Goal: Transaction & Acquisition: Obtain resource

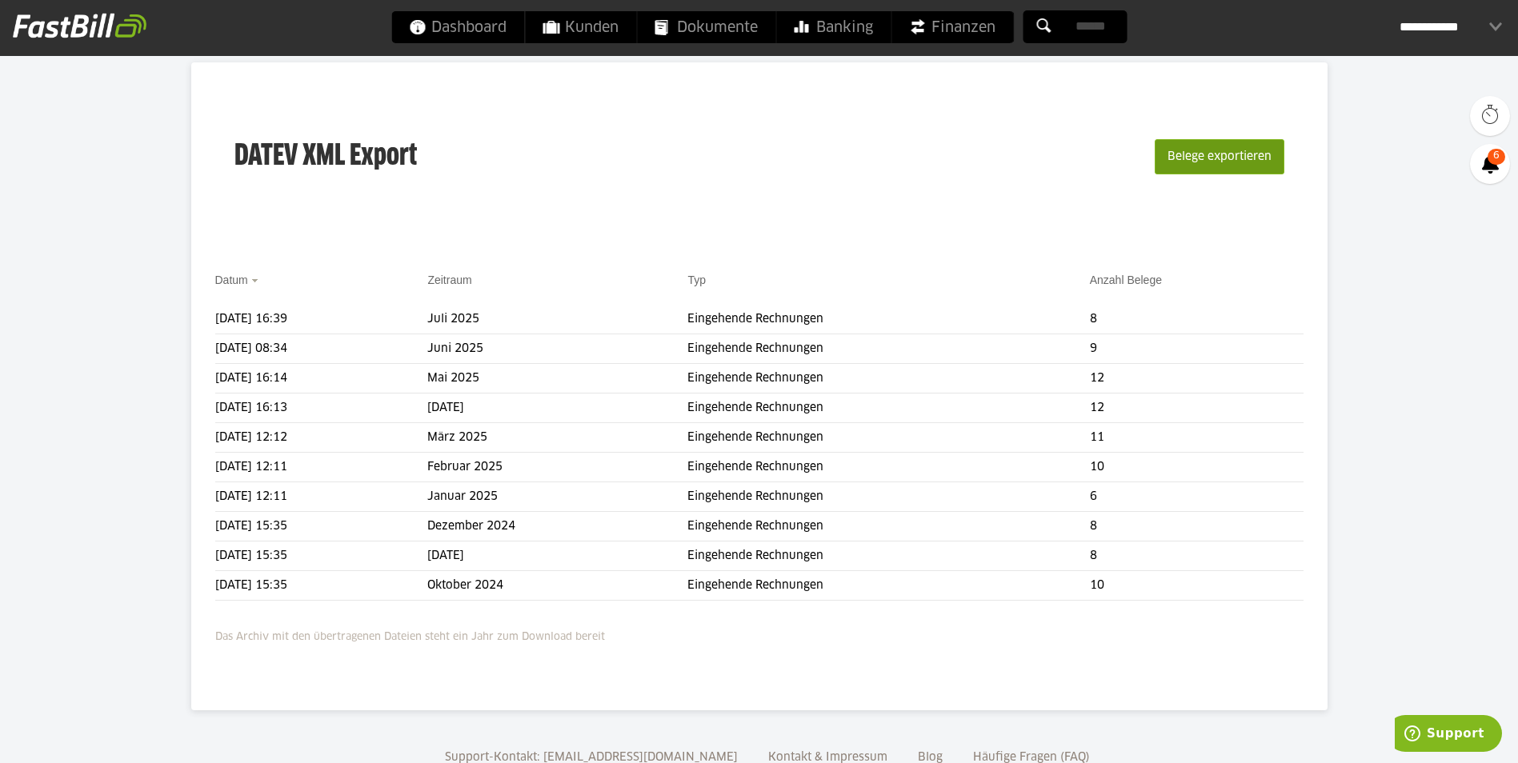
click at [1222, 152] on button "Belege exportieren" at bounding box center [1219, 156] width 130 height 35
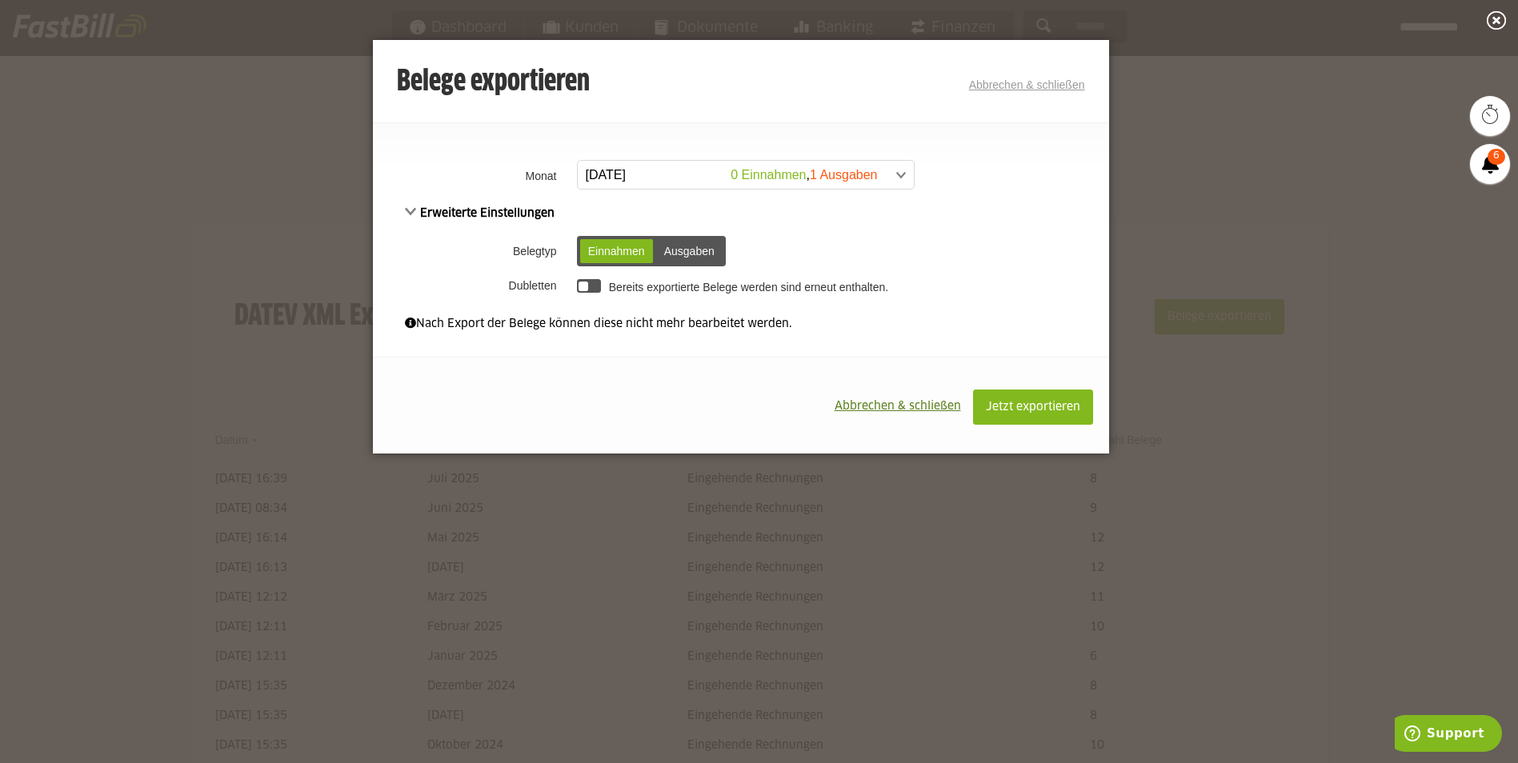
click at [676, 174] on span at bounding box center [738, 175] width 336 height 29
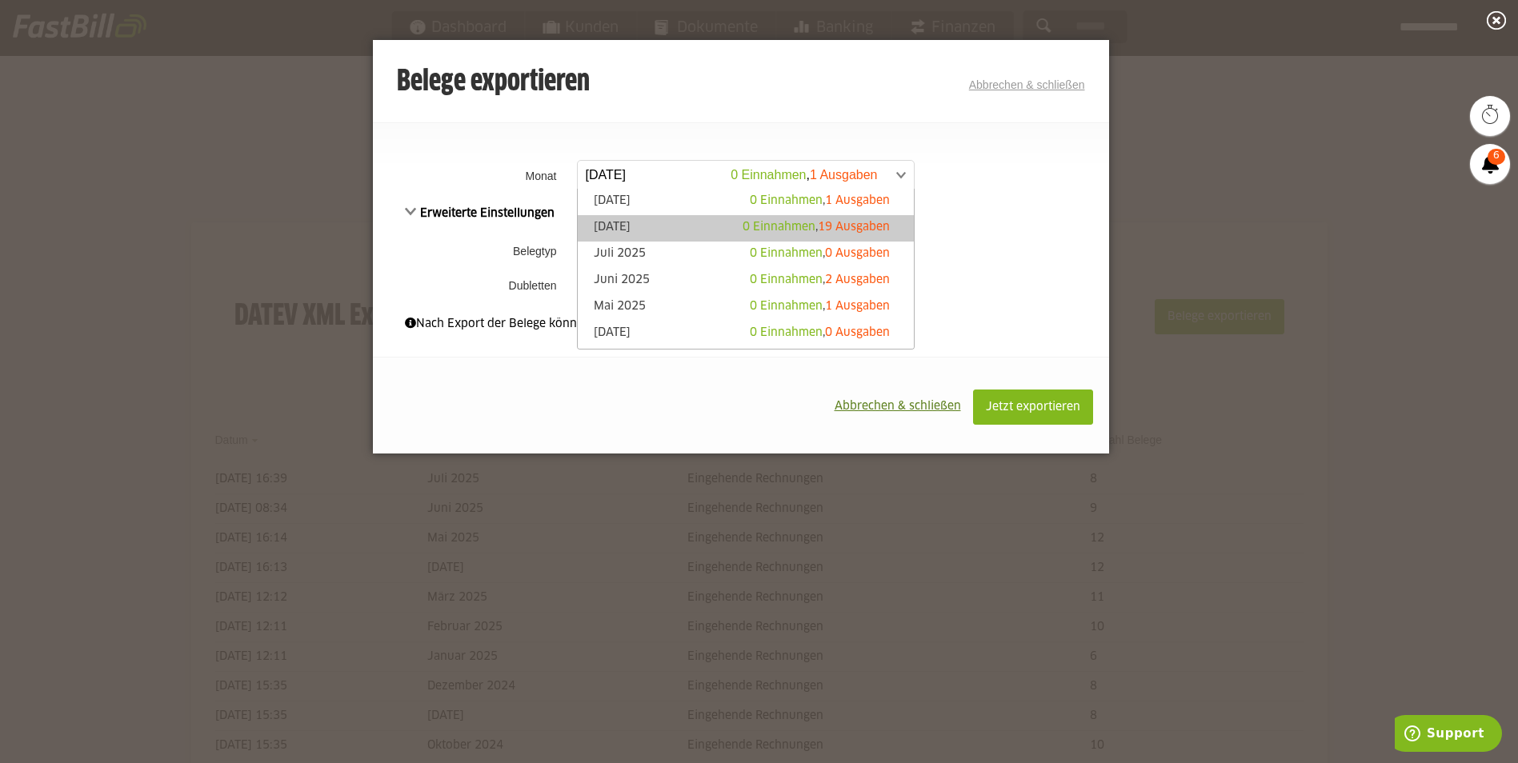
click at [675, 225] on link "[DATE] 0 Einnahmen , 19 Ausgaben" at bounding box center [746, 228] width 320 height 18
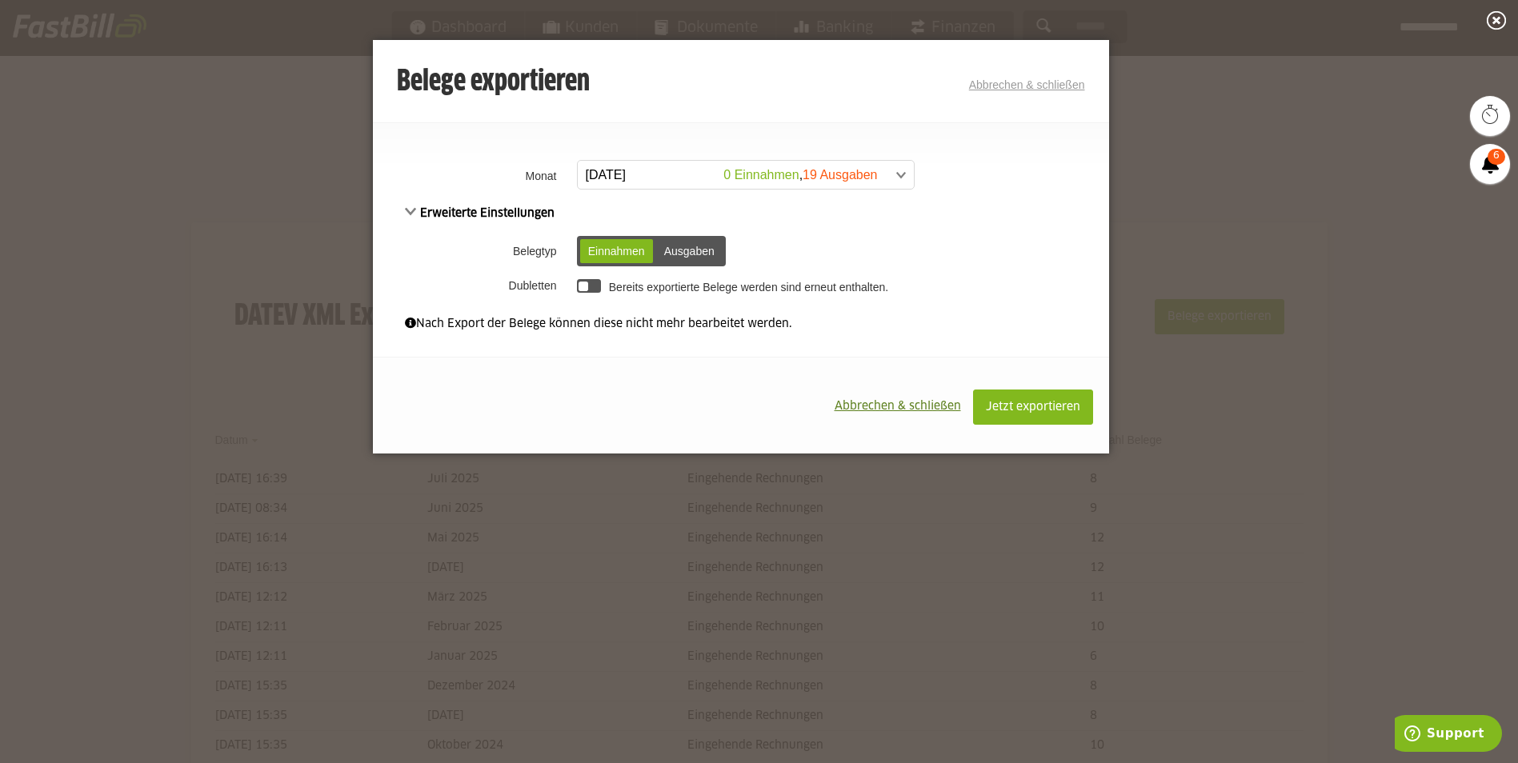
click at [680, 252] on div "Ausgaben" at bounding box center [689, 251] width 66 height 24
click at [1034, 399] on button "Jetzt exportieren" at bounding box center [1033, 407] width 120 height 35
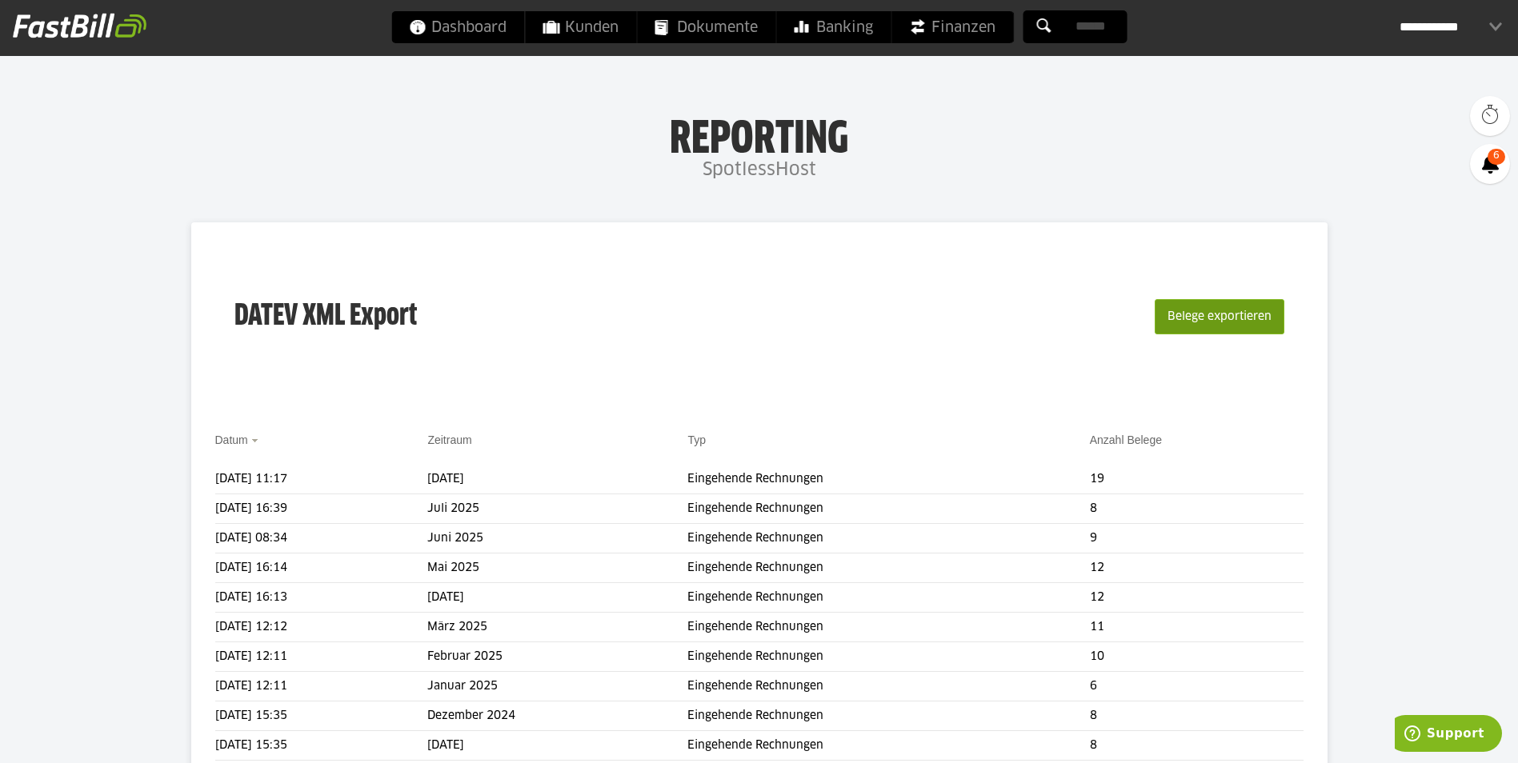
click at [1204, 311] on button "Belege exportieren" at bounding box center [1219, 316] width 130 height 35
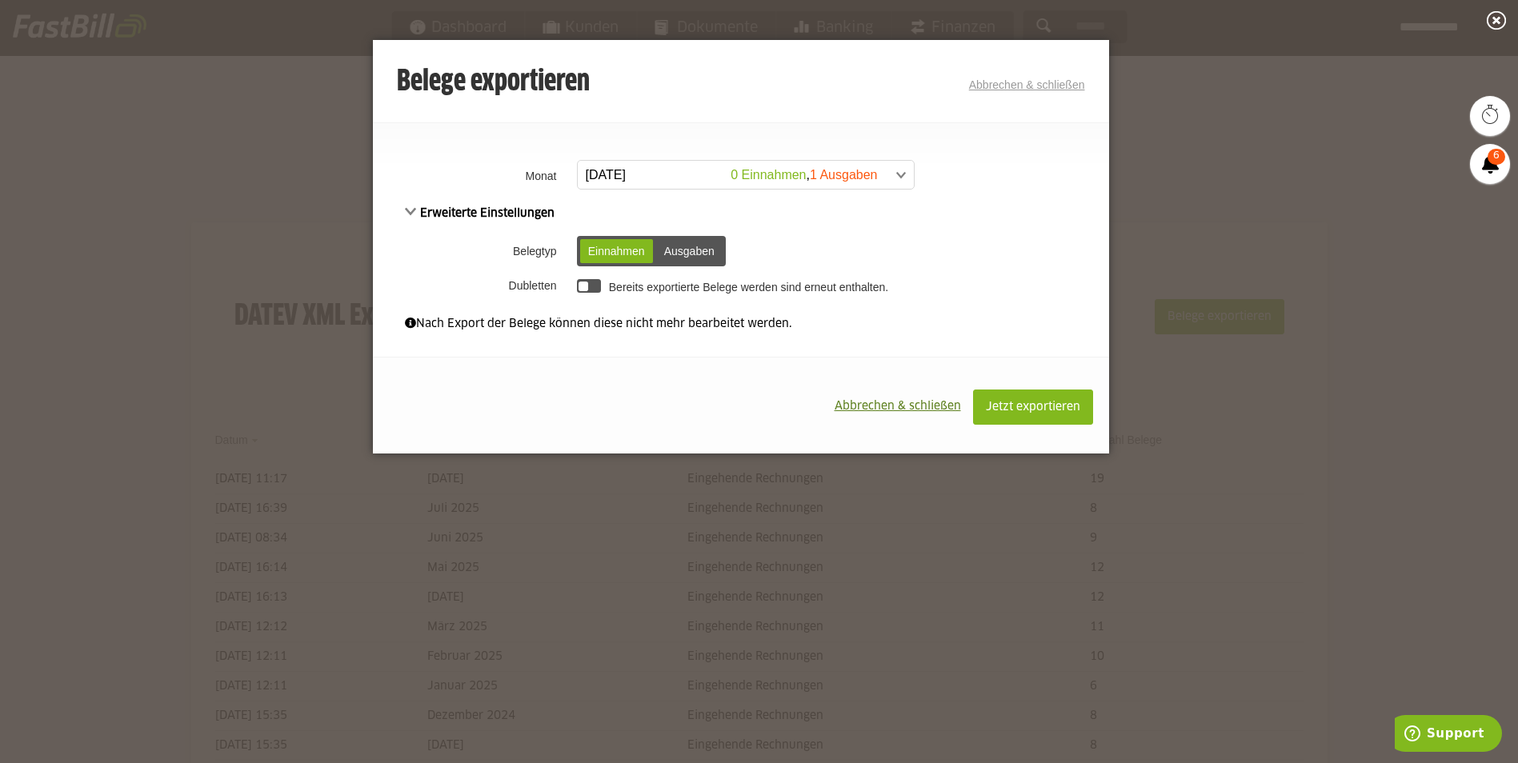
click at [872, 402] on span "Abbrechen & schließen" at bounding box center [897, 406] width 126 height 11
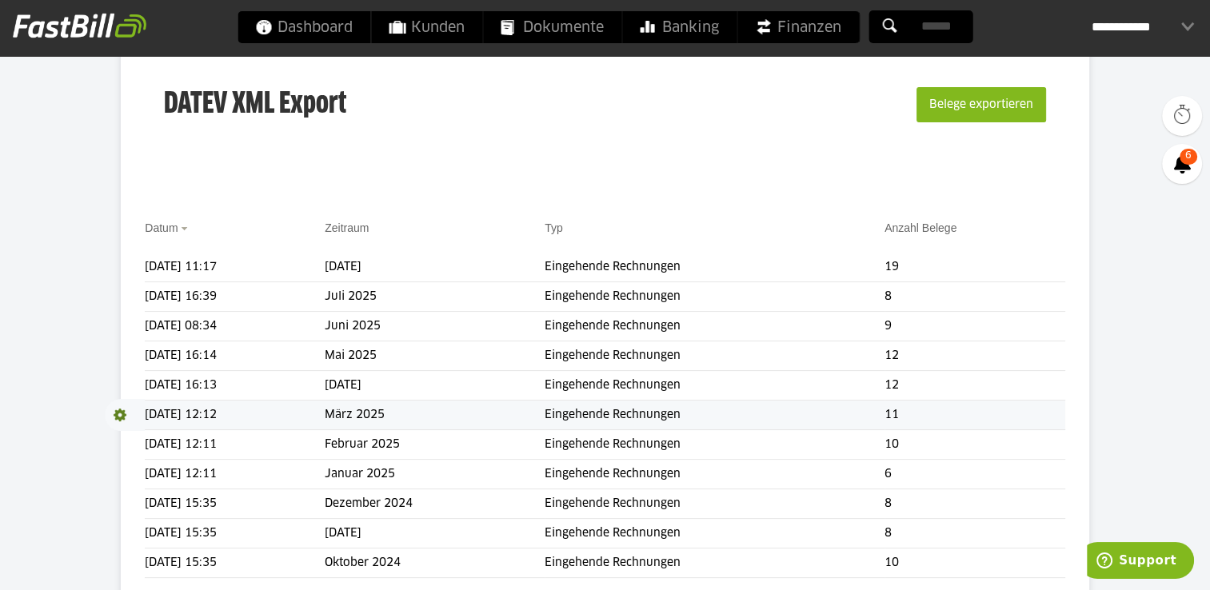
scroll to position [240, 0]
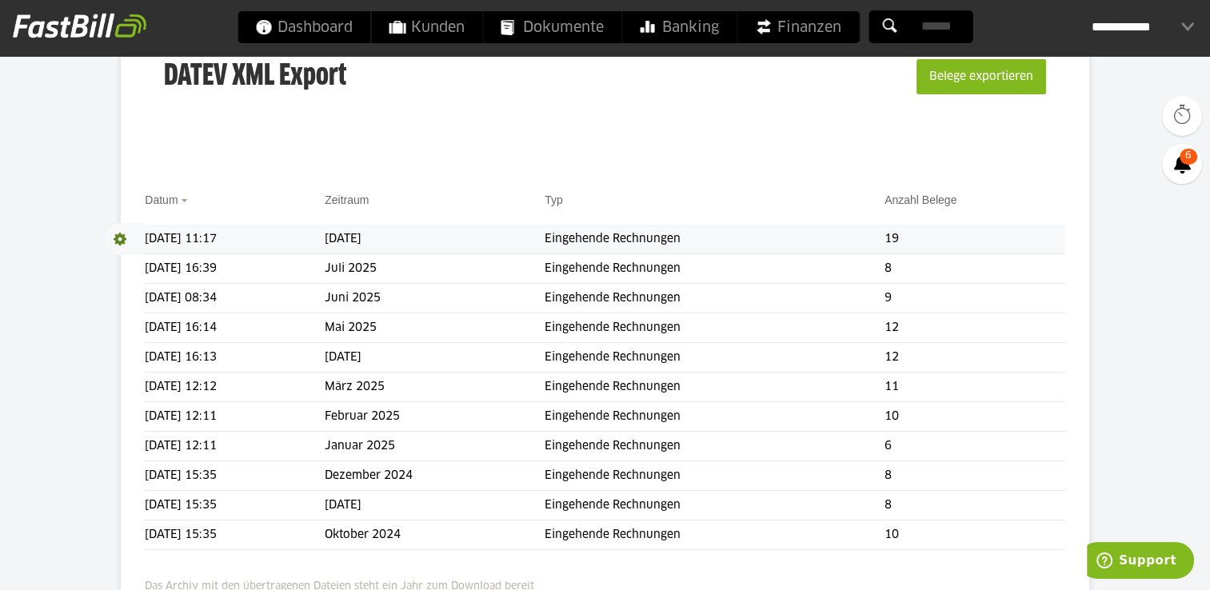
click at [118, 240] on span at bounding box center [125, 239] width 40 height 32
click at [135, 261] on link "Download" at bounding box center [148, 260] width 86 height 18
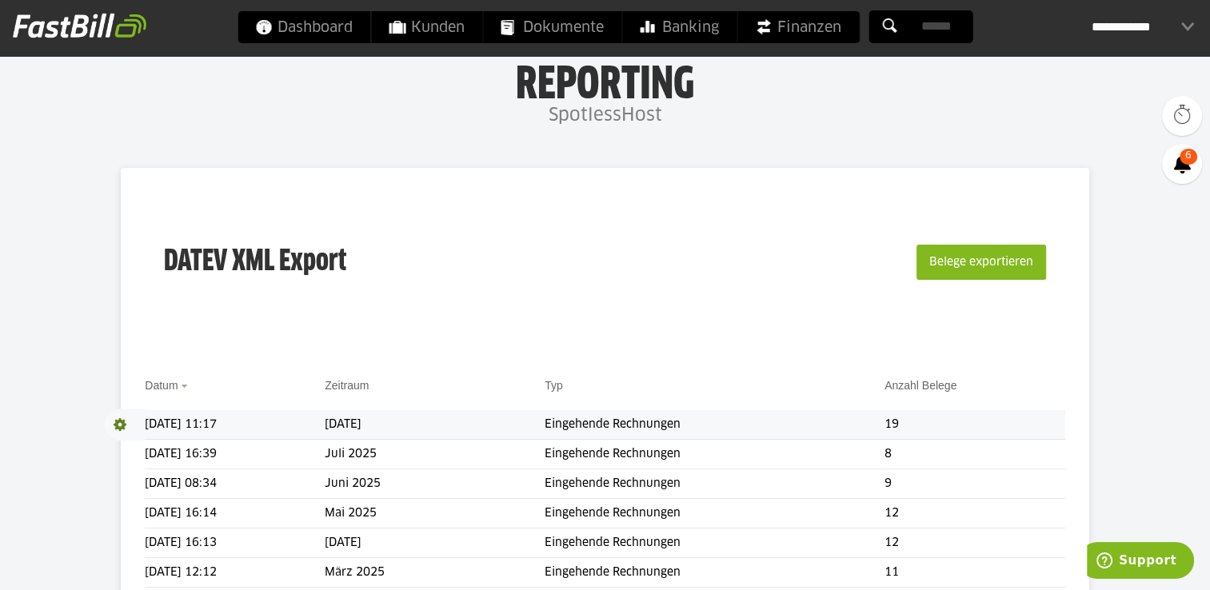
scroll to position [0, 0]
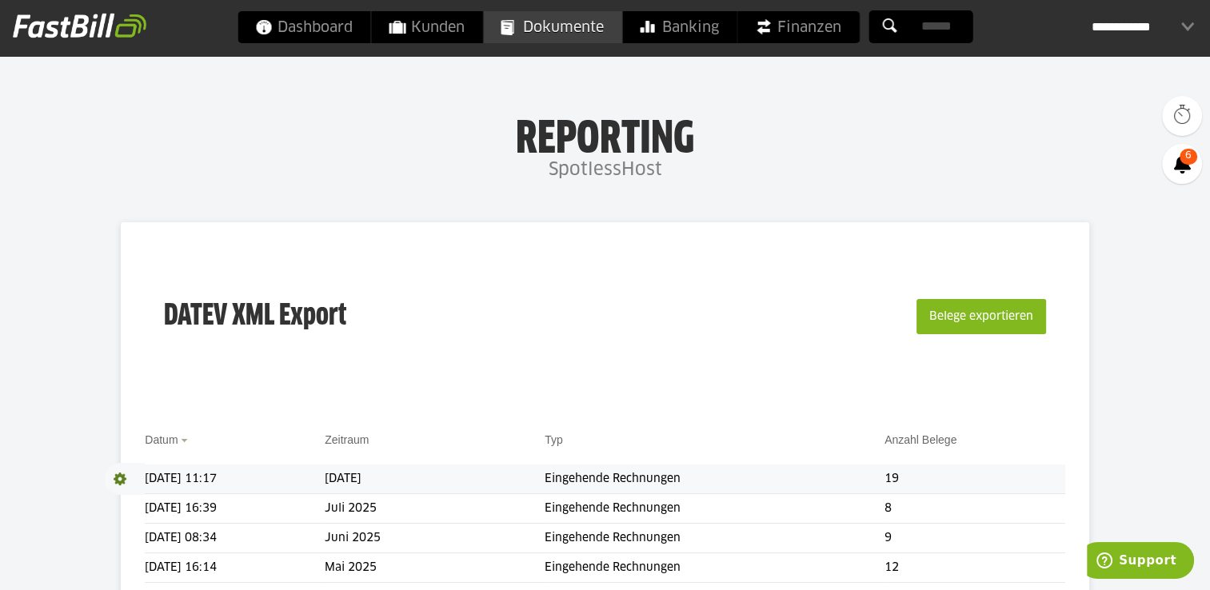
click at [554, 30] on span "Dokumente" at bounding box center [552, 27] width 103 height 32
